Goal: Task Accomplishment & Management: Use online tool/utility

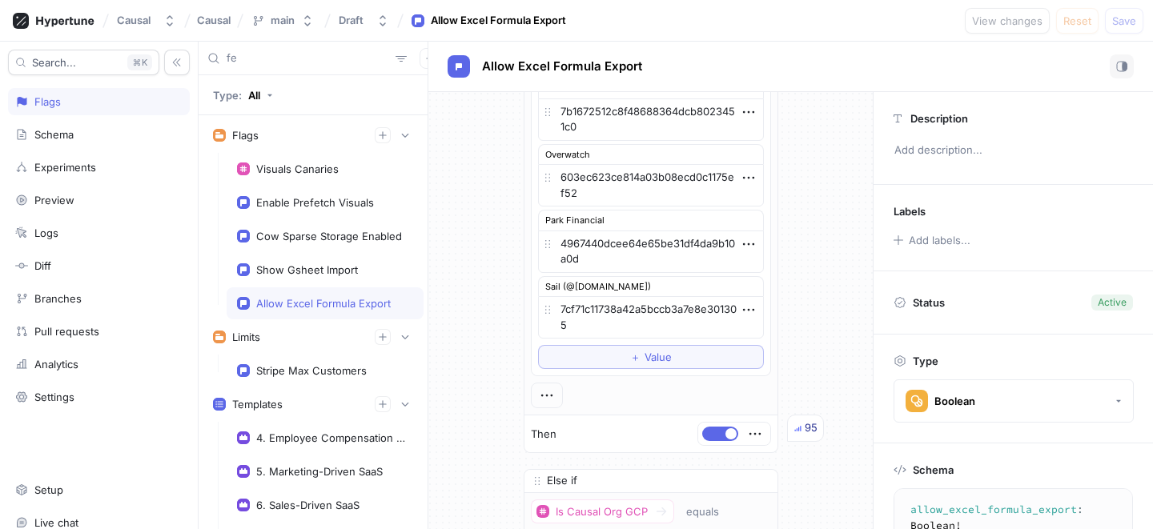
scroll to position [916, 0]
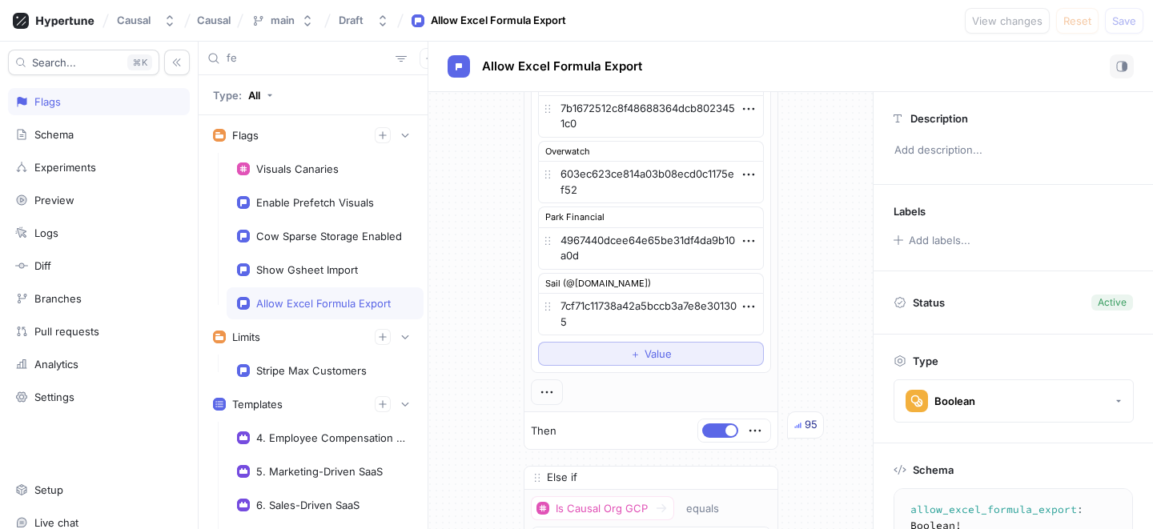
click at [652, 359] on span "Value" at bounding box center [657, 354] width 27 height 10
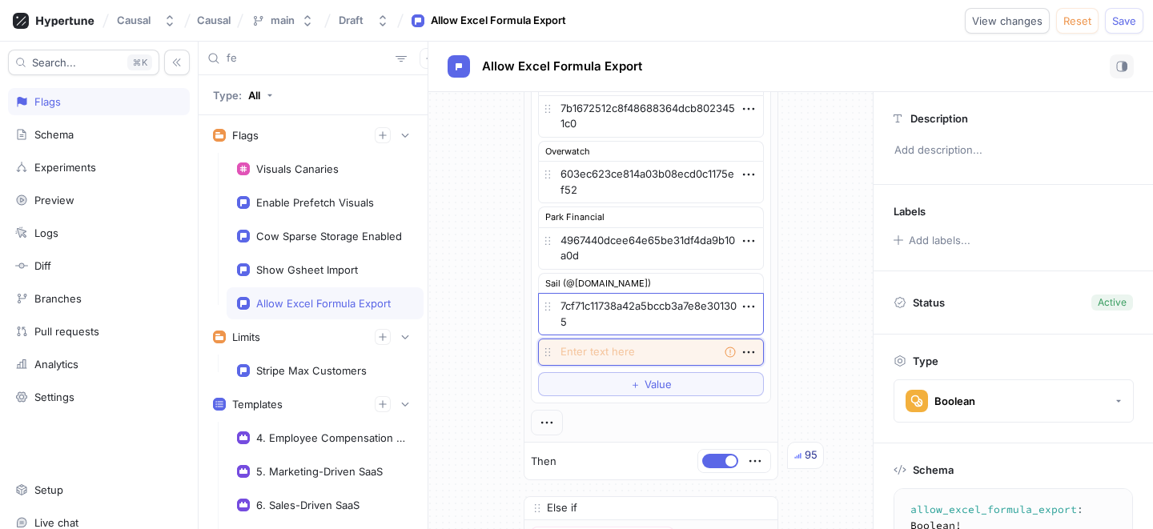
paste textarea "c1df65cc-d000-4916-b768-b92408a97f65"
type textarea "x"
type textarea "c1df65cc-d000-4916-b768-b92408a97f65"
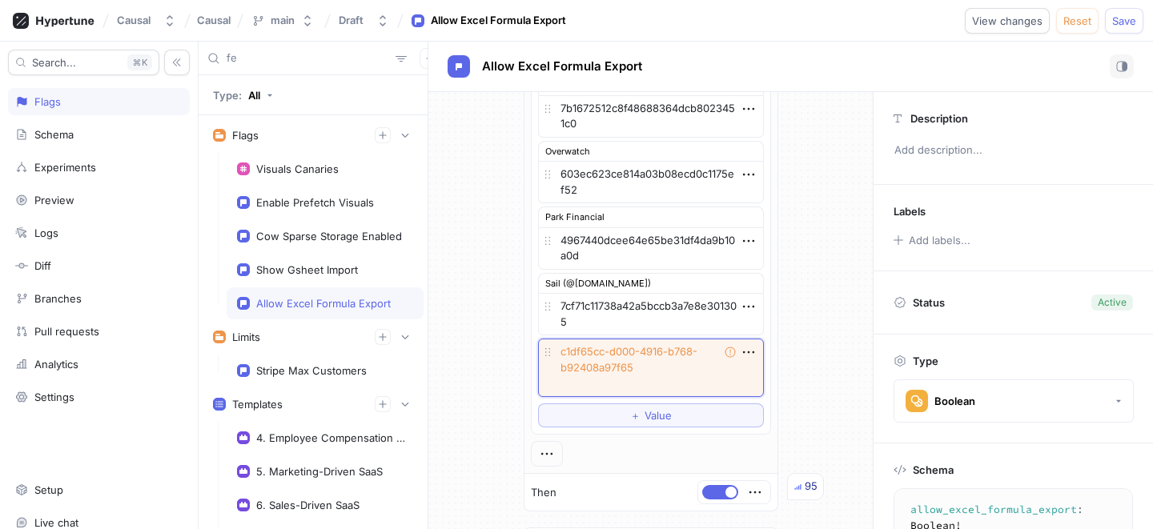
click at [608, 355] on textarea "c1df65cc-d000-4916-b768-b92408a97f65" at bounding box center [651, 368] width 226 height 58
type textarea "x"
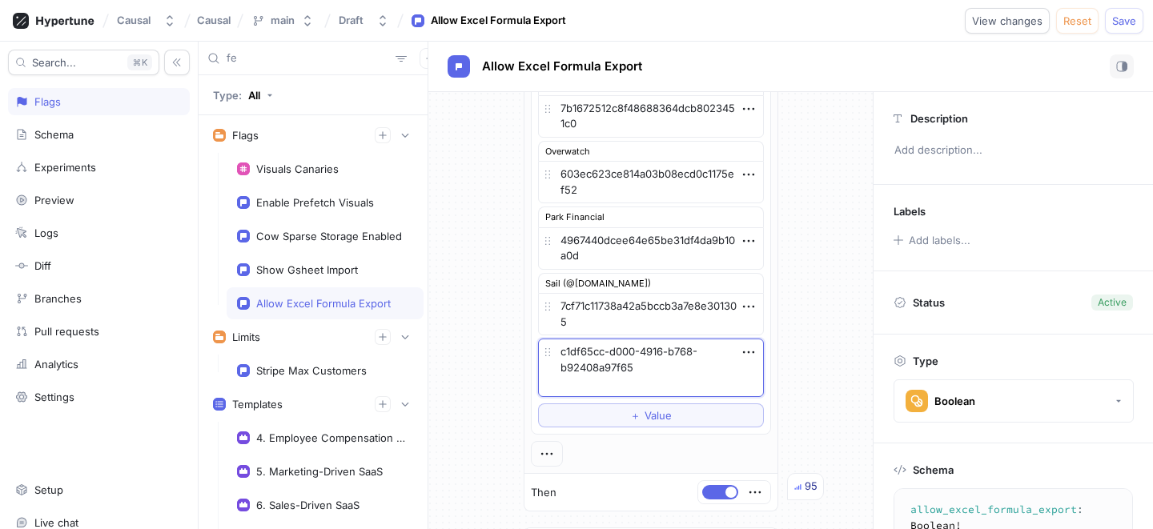
type textarea "c1df65ccd000-4916-b768-b92408a97f65"
click at [637, 387] on textarea "c1df65ccd000-4916-b768-b92408a97f65" at bounding box center [651, 368] width 226 height 58
type textarea "x"
type textarea "c1df65ccd000-4916-b768-b92408a97f65"
click at [638, 353] on textarea "c1df65ccd000-4916-b768-b92408a97f65" at bounding box center [651, 360] width 226 height 42
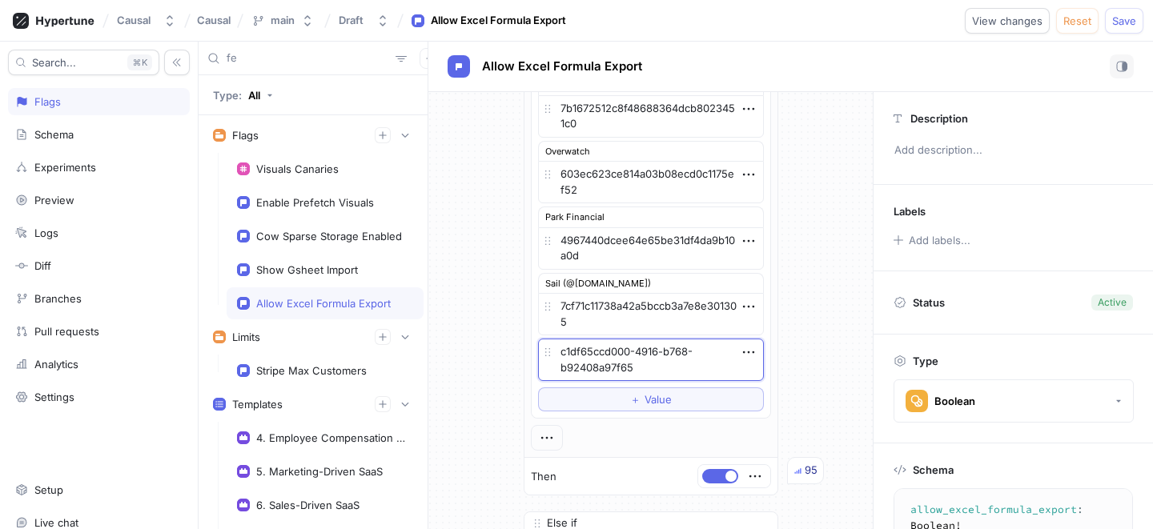
type textarea "x"
type textarea "c1df65ccd0004916-b768-b92408a97f65"
click at [659, 353] on textarea "c1df65ccd0004916-b768-b92408a97f65" at bounding box center [651, 360] width 226 height 42
type textarea "x"
type textarea "c1df65ccd0004916b768-b92408a97f65"
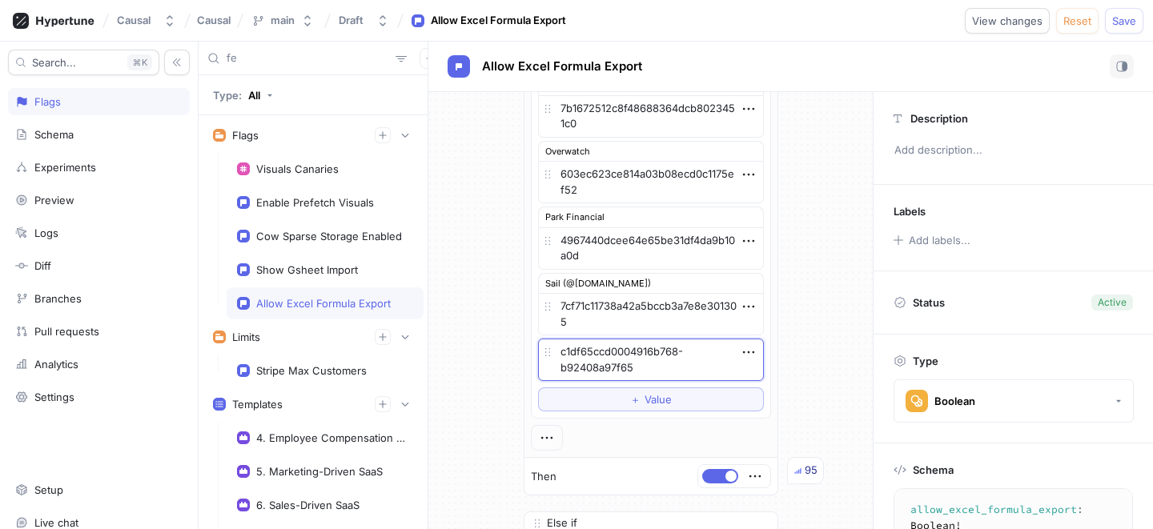
click at [682, 351] on textarea "c1df65ccd0004916b768-b92408a97f65" at bounding box center [651, 360] width 226 height 42
type textarea "x"
type textarea "c1df65ccd0004916b768b92408a97f65"
type textarea "x"
type textarea "c1df65ccd0004916b768b92408a97f65"
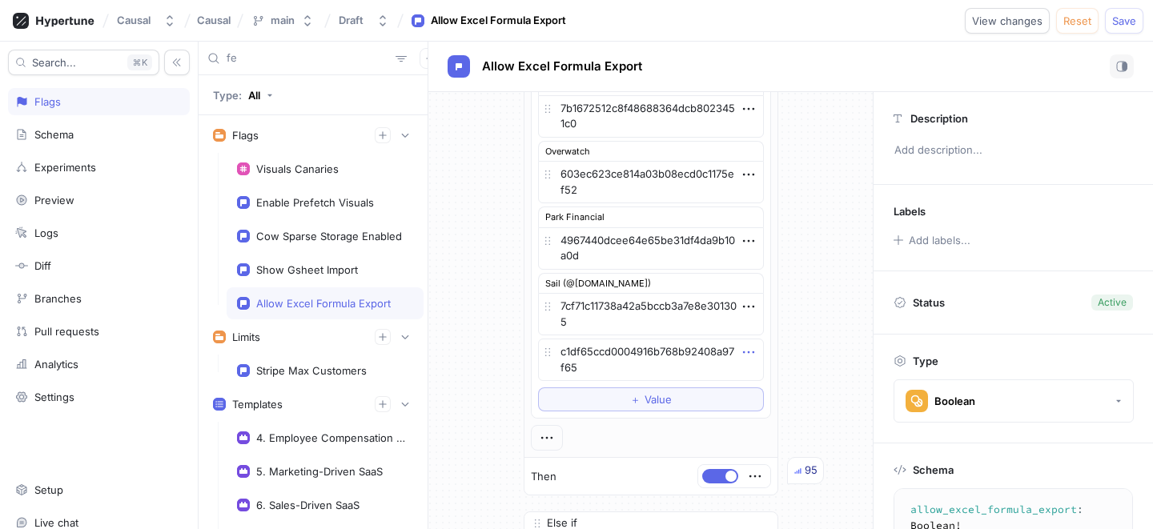
click at [748, 355] on icon "button" at bounding box center [749, 352] width 18 height 18
click at [780, 405] on p "Add note" at bounding box center [787, 409] width 46 height 16
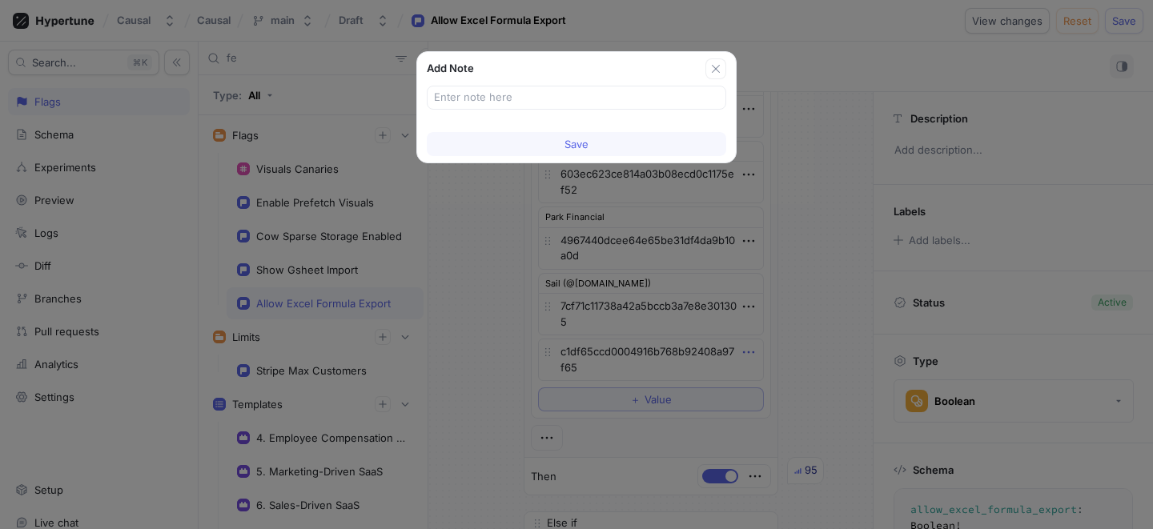
type textarea "x"
type input "[PERSON_NAME]"
click at [539, 148] on button "Save" at bounding box center [576, 144] width 299 height 24
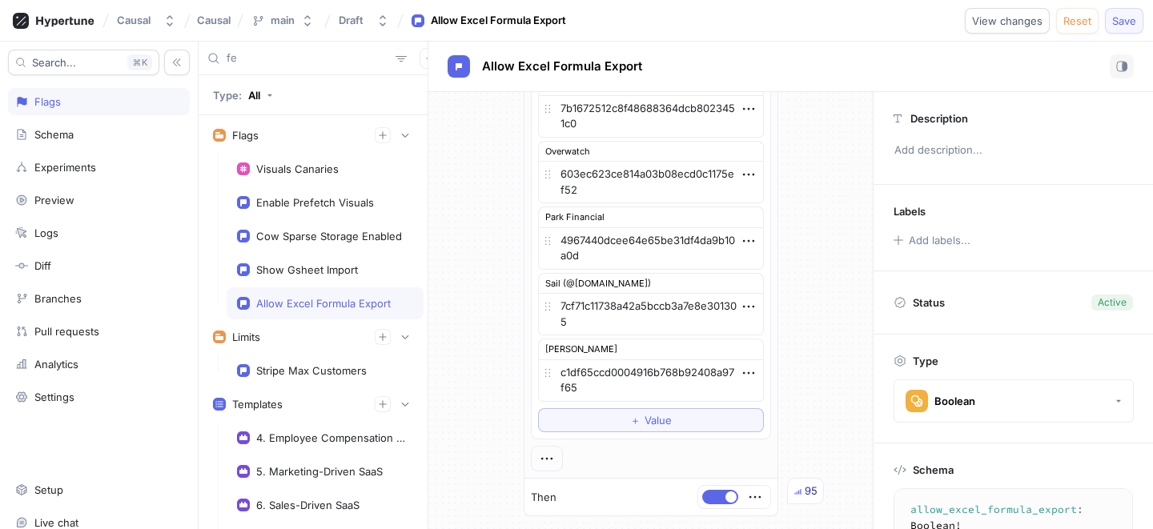
click at [1127, 21] on span "Save" at bounding box center [1124, 21] width 24 height 10
type textarea "x"
